Goal: Task Accomplishment & Management: Manage account settings

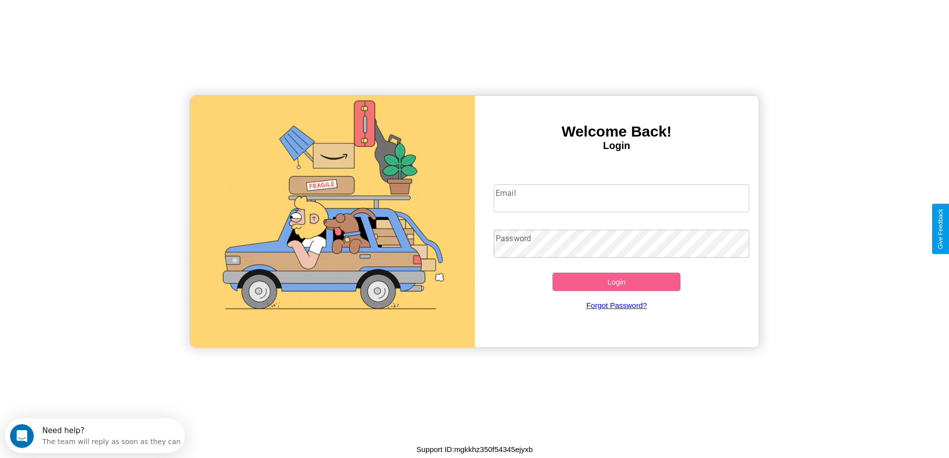
click at [621, 198] on input "Email" at bounding box center [622, 198] width 256 height 28
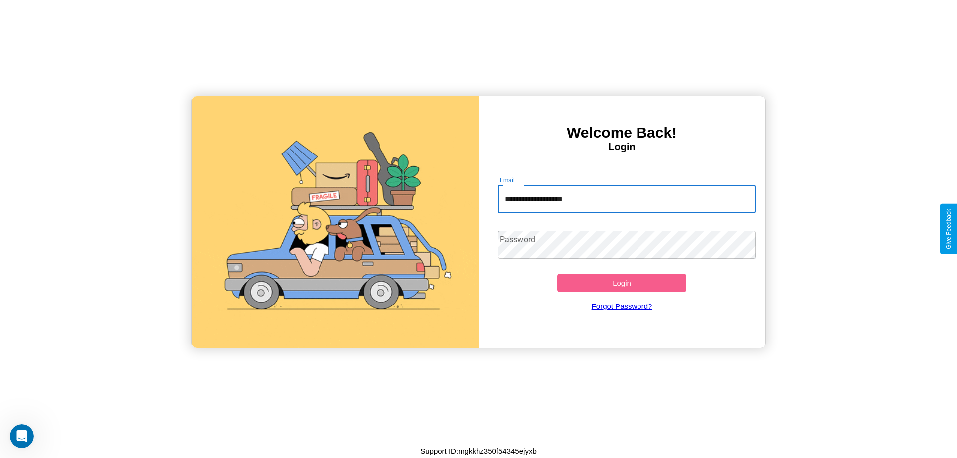
type input "**********"
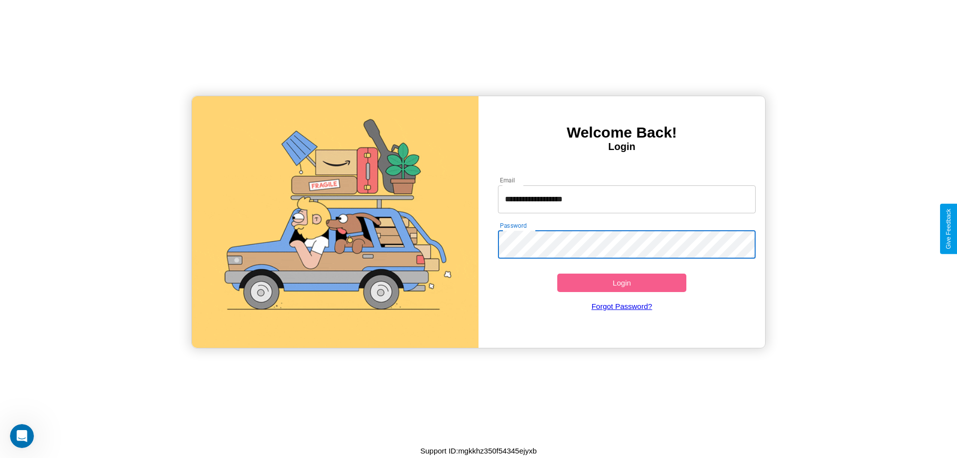
click at [621, 283] on button "Login" at bounding box center [621, 283] width 129 height 18
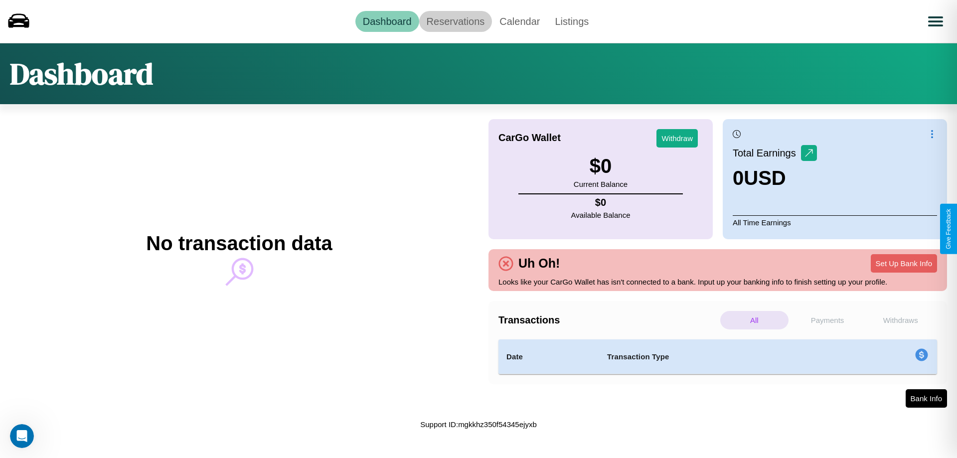
click at [455, 21] on link "Reservations" at bounding box center [455, 21] width 73 height 21
